Goal: Task Accomplishment & Management: Manage account settings

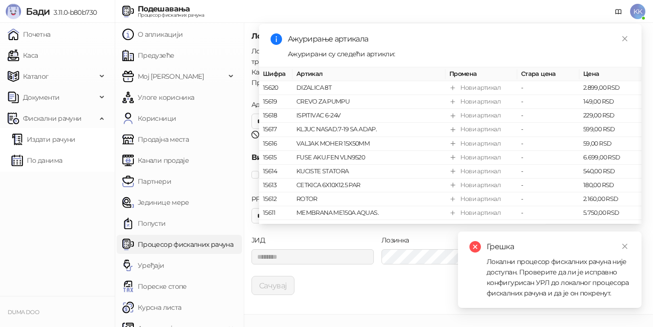
click at [570, 293] on div "Локални процесор фискалних рачуна није доступан. Проверите да ли је исправно ко…" at bounding box center [558, 278] width 143 height 42
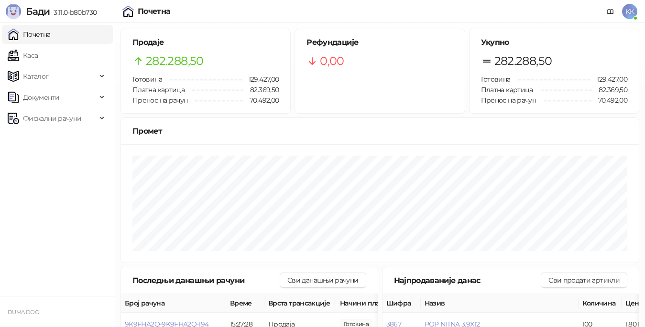
click at [437, 73] on div "Рефундације 0,00" at bounding box center [379, 53] width 169 height 49
click at [631, 5] on span "KK" at bounding box center [629, 11] width 15 height 15
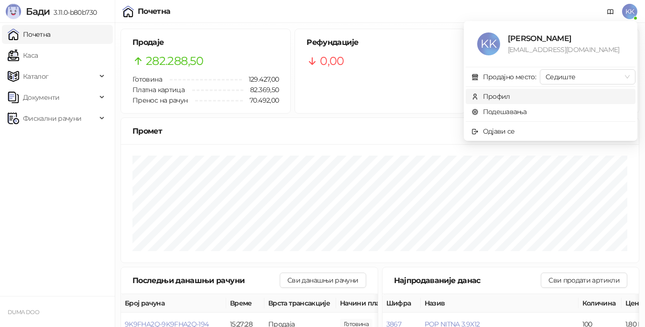
click at [564, 95] on span "Профил" at bounding box center [550, 96] width 158 height 11
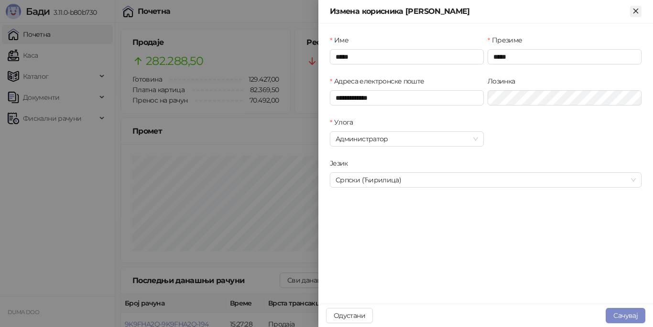
click at [635, 13] on icon "Close" at bounding box center [635, 11] width 9 height 9
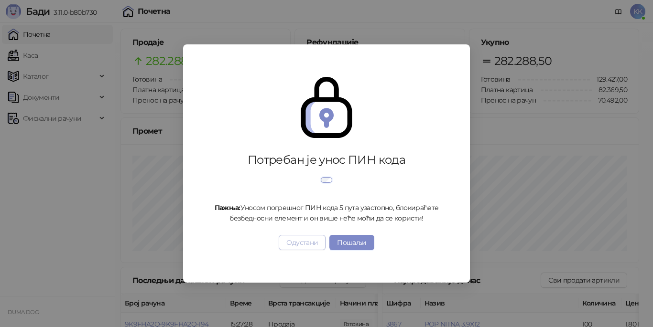
click at [299, 250] on button "Одустани" at bounding box center [302, 242] width 47 height 15
